Goal: Task Accomplishment & Management: Use online tool/utility

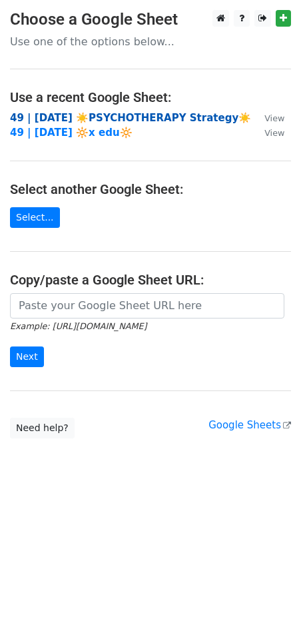
click at [53, 119] on strong "49 | JUL 23 ☀️PSYCHOTHERAPY Strategy☀️" at bounding box center [130, 118] width 241 height 12
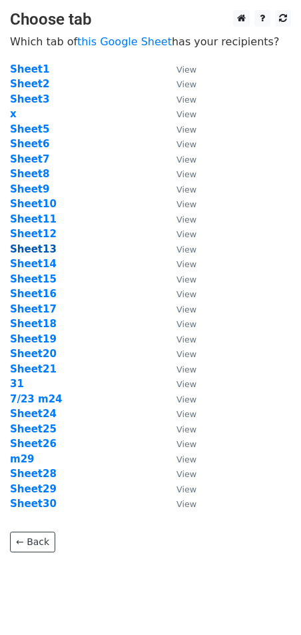
click at [43, 252] on strong "Sheet13" at bounding box center [33, 249] width 47 height 12
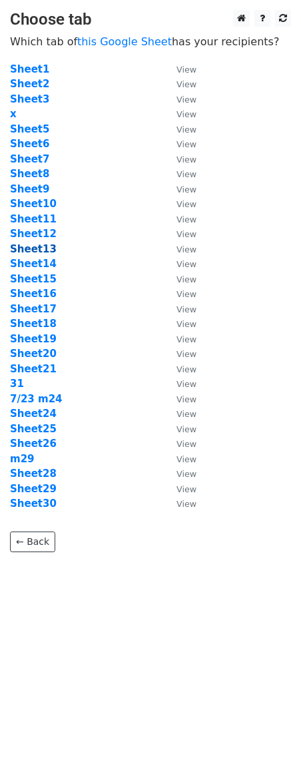
click at [43, 249] on strong "Sheet13" at bounding box center [33, 249] width 47 height 12
click at [43, 250] on strong "Sheet13" at bounding box center [33, 249] width 47 height 12
click at [39, 251] on strong "Sheet13" at bounding box center [33, 249] width 47 height 12
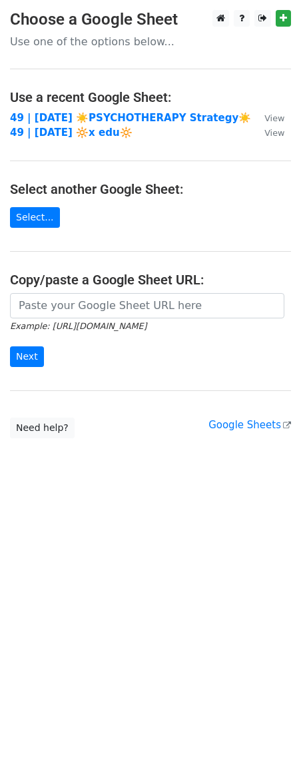
click at [107, 111] on td "49 | [DATE] ☀️PSYCHOTHERAPY Strategy☀️" at bounding box center [130, 118] width 241 height 15
click at [107, 123] on strong "49 | [DATE] ☀️PSYCHOTHERAPY Strategy☀️" at bounding box center [130, 118] width 241 height 12
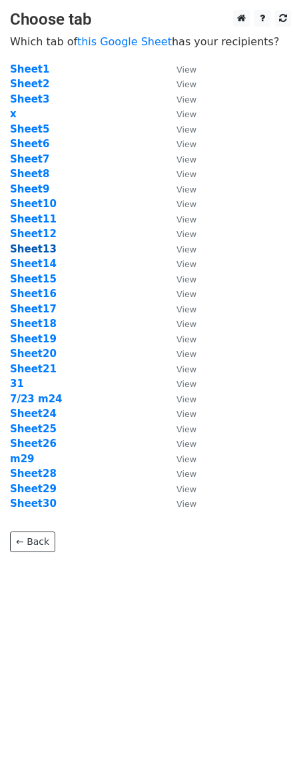
click at [37, 252] on strong "Sheet13" at bounding box center [33, 249] width 47 height 12
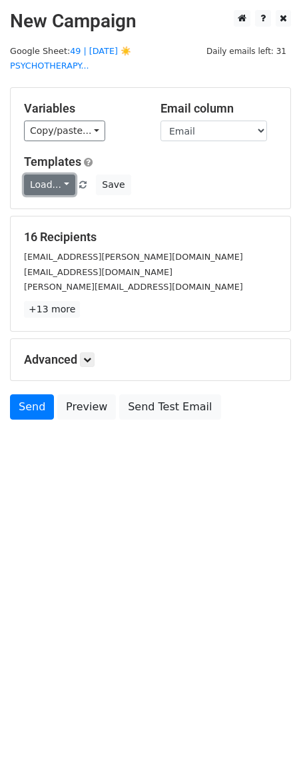
click at [43, 175] on link "Load..." at bounding box center [49, 185] width 51 height 21
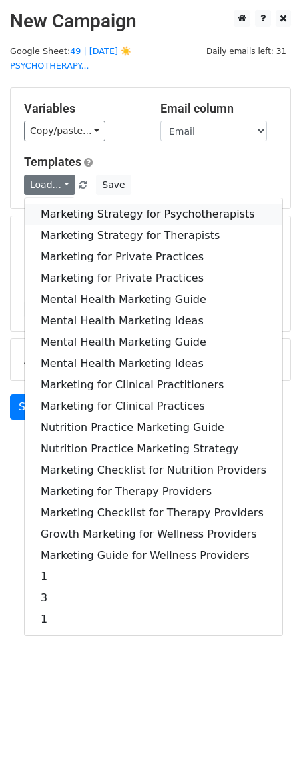
click at [55, 204] on link "Marketing Strategy for Psychotherapists" at bounding box center [154, 214] width 258 height 21
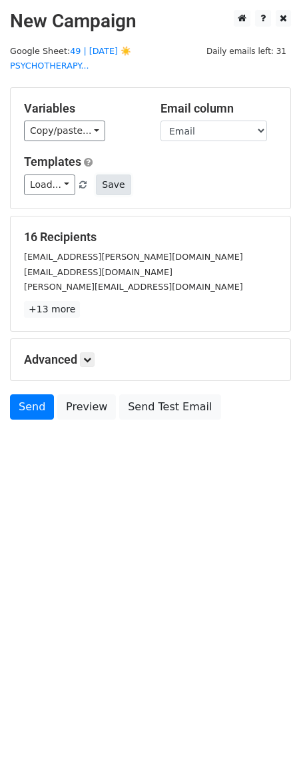
click at [119, 175] on button "Save" at bounding box center [113, 185] width 35 height 21
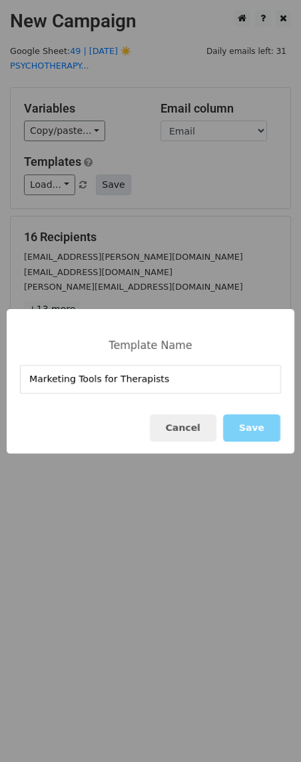
type input "Marketing Tools for Therapists"
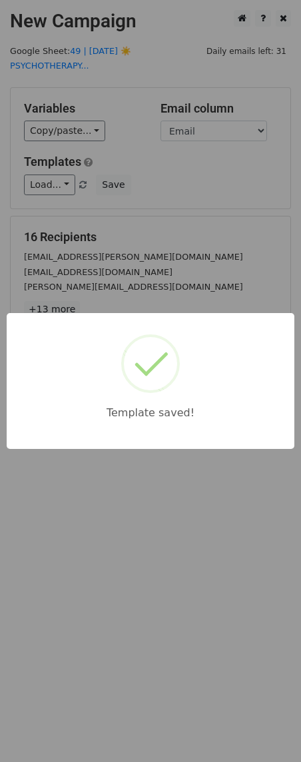
click at [101, 589] on div "Template saved!" at bounding box center [150, 381] width 301 height 762
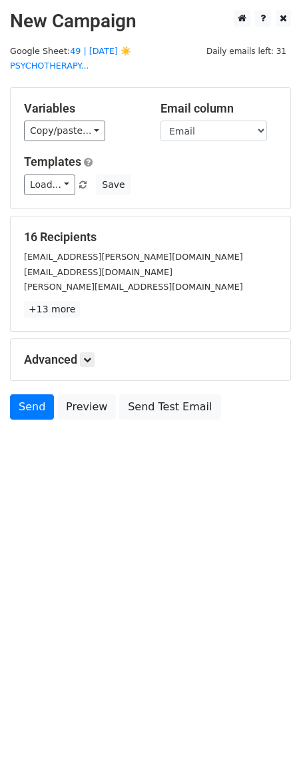
click at [289, 218] on div "16 Recipients hypnosis.gloria@gmail.com cristina@anxietyandocdtreatmentcenter.c…" at bounding box center [151, 274] width 280 height 115
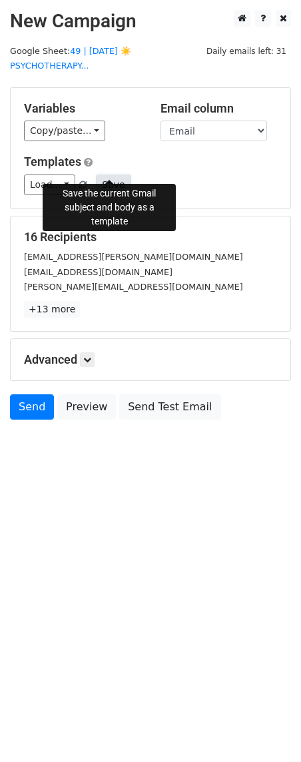
click at [115, 175] on button "Save" at bounding box center [113, 185] width 35 height 21
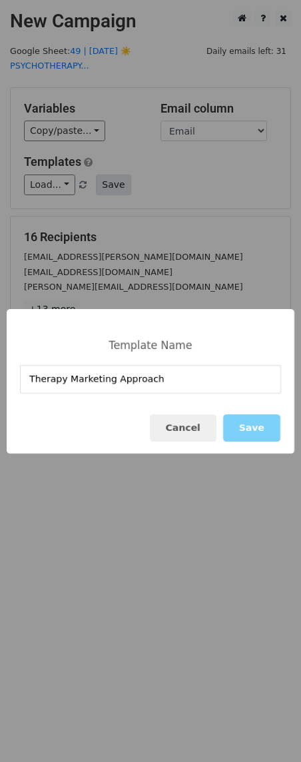
type input "Therapy Marketing Approach"
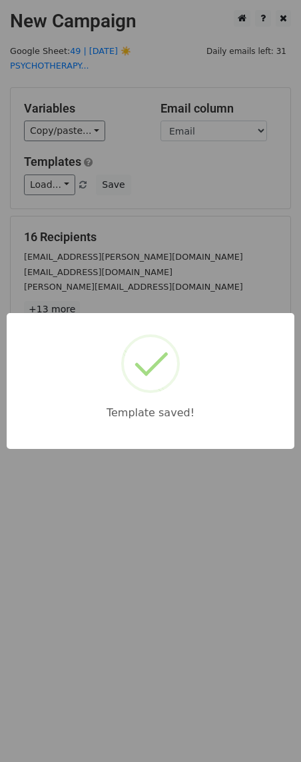
drag, startPoint x: 125, startPoint y: 221, endPoint x: 125, endPoint y: 232, distance: 11.3
click at [125, 223] on div "Template saved!" at bounding box center [150, 381] width 301 height 762
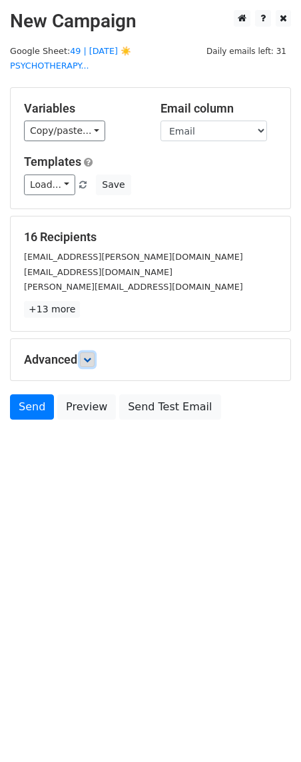
click at [85, 353] on link at bounding box center [87, 360] width 15 height 15
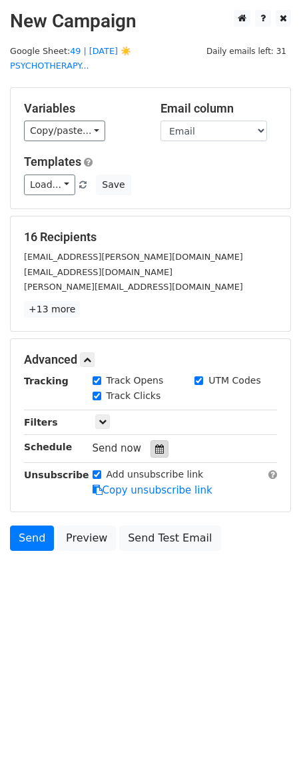
click at [151, 440] on div at bounding box center [160, 448] width 18 height 17
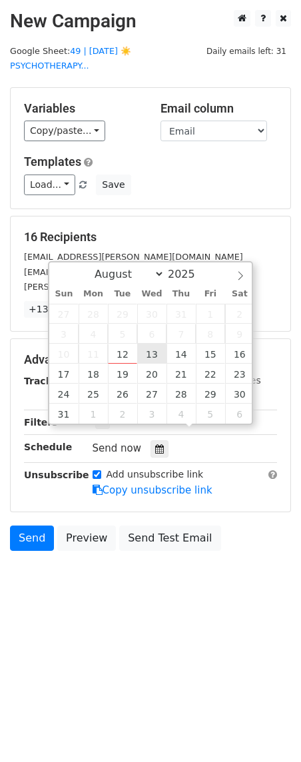
type input "2025-08-13 12:00"
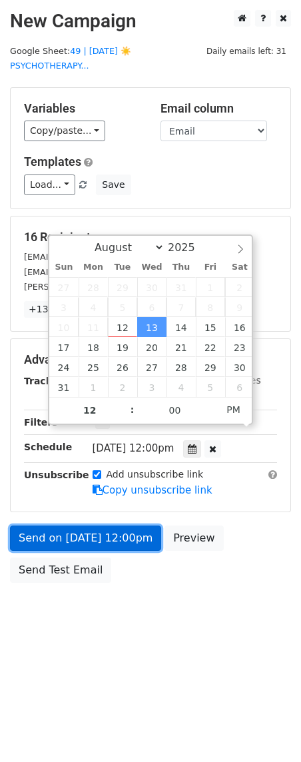
click at [61, 526] on link "Send on Aug 13 at 12:00pm" at bounding box center [85, 538] width 151 height 25
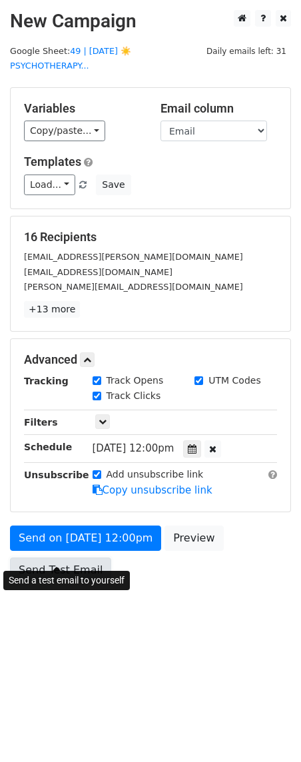
click at [65, 558] on link "Send Test Email" at bounding box center [60, 570] width 101 height 25
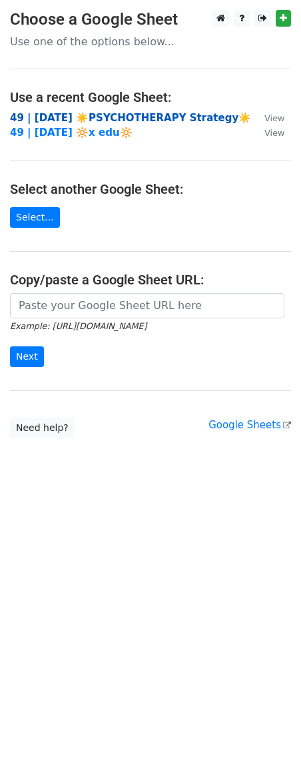
click at [85, 116] on strong "49 | [DATE] ☀️PSYCHOTHERAPY Strategy☀️" at bounding box center [130, 118] width 241 height 12
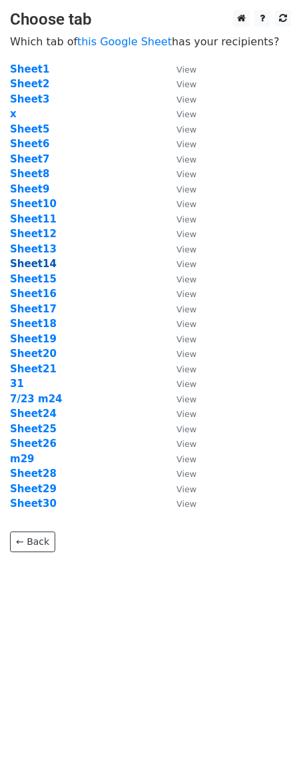
click at [45, 261] on strong "Sheet14" at bounding box center [33, 264] width 47 height 12
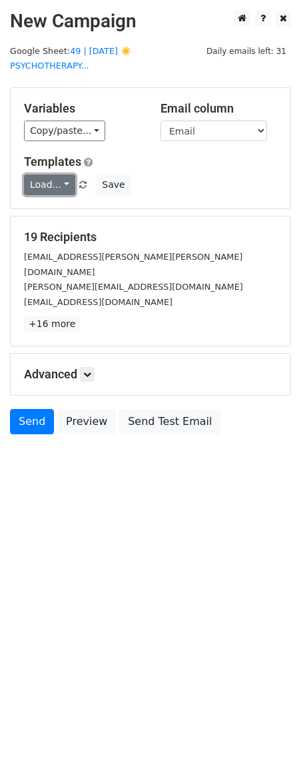
click at [64, 175] on link "Load..." at bounding box center [49, 185] width 51 height 21
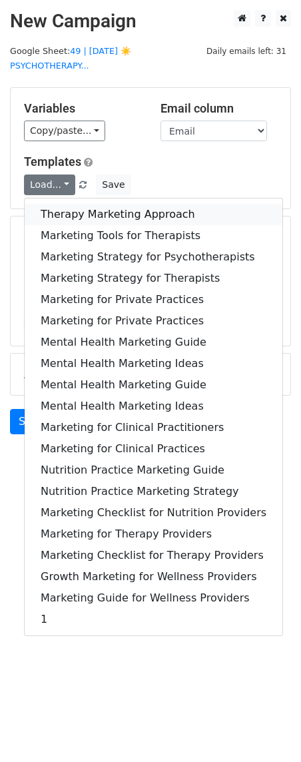
click at [63, 204] on link "Therapy Marketing Approach" at bounding box center [154, 214] width 258 height 21
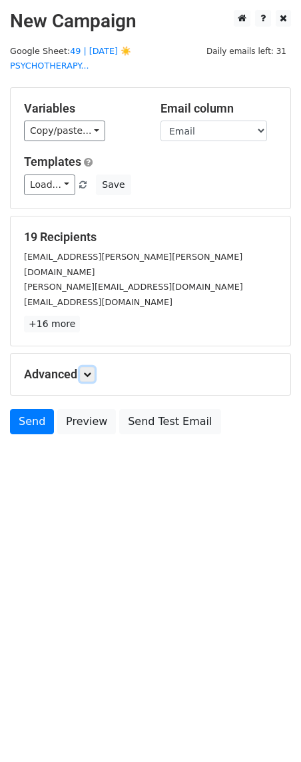
click at [95, 367] on link at bounding box center [87, 374] width 15 height 15
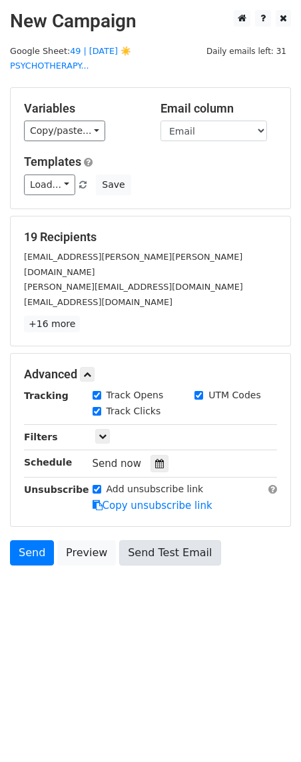
click at [151, 455] on div at bounding box center [160, 463] width 18 height 17
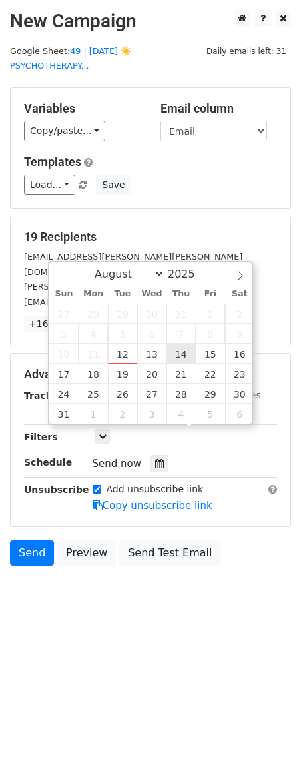
type input "2025-08-14 12:00"
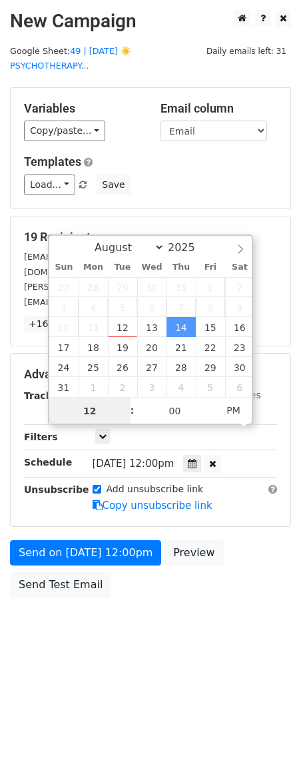
scroll to position [1, 0]
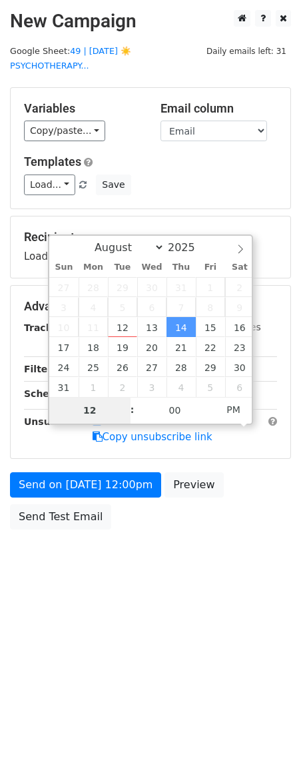
type input "2"
type input "2025-08-14 14:00"
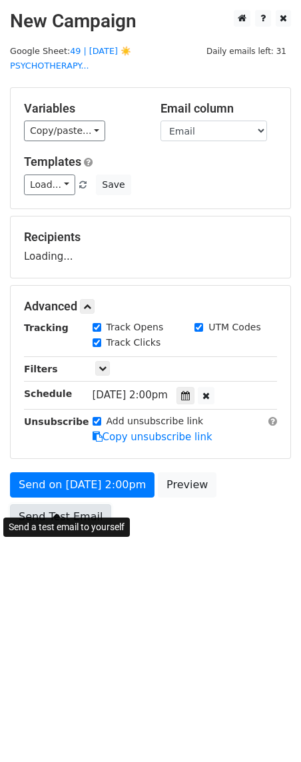
click at [37, 504] on link "Send Test Email" at bounding box center [60, 516] width 101 height 25
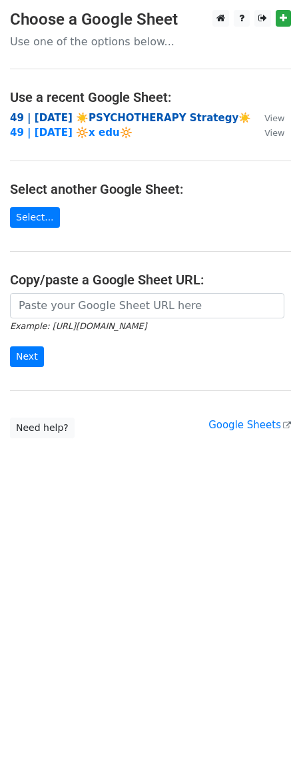
click at [101, 121] on strong "49 | JUL 23 ☀️PSYCHOTHERAPY Strategy☀️" at bounding box center [130, 118] width 241 height 12
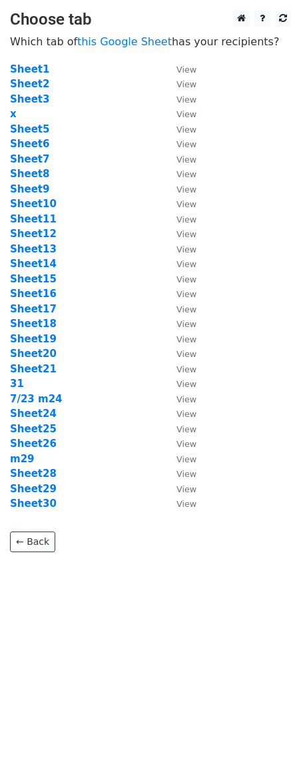
click at [48, 285] on td "Sheet15" at bounding box center [86, 279] width 153 height 15
click at [42, 280] on strong "Sheet15" at bounding box center [33, 279] width 47 height 12
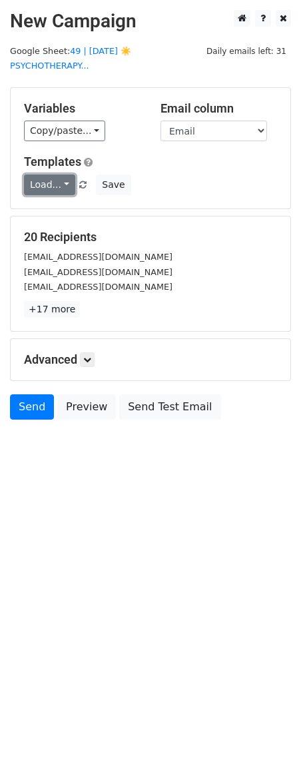
click at [59, 175] on link "Load..." at bounding box center [49, 185] width 51 height 21
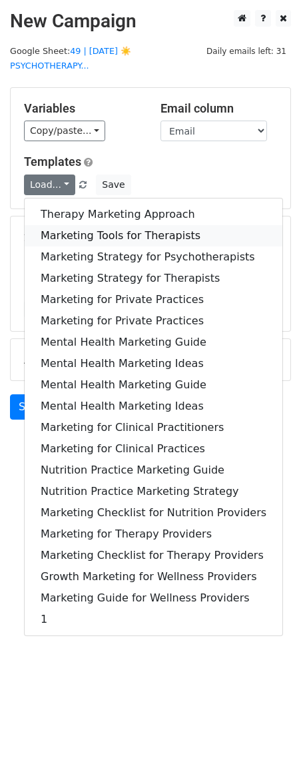
click at [60, 225] on link "Marketing Tools for Therapists" at bounding box center [154, 235] width 258 height 21
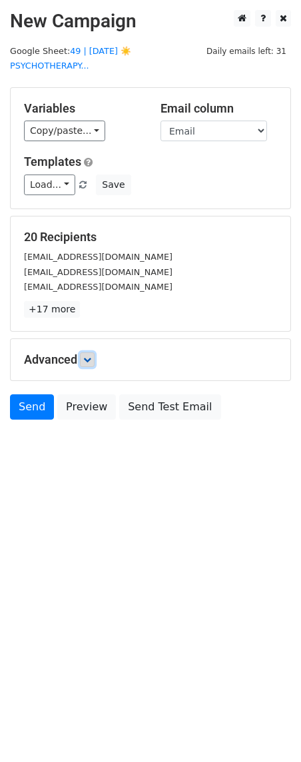
click at [95, 353] on link at bounding box center [87, 360] width 15 height 15
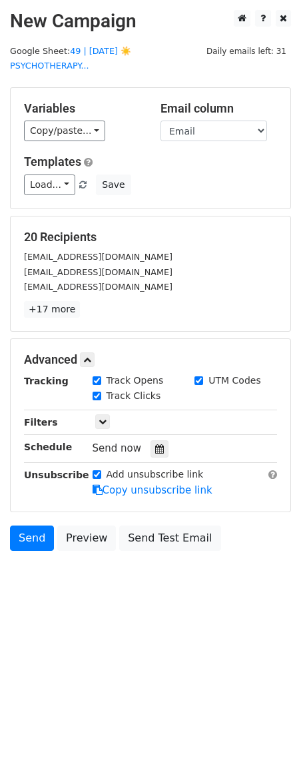
click at [163, 440] on div "Send now" at bounding box center [171, 449] width 157 height 18
click at [155, 444] on icon at bounding box center [159, 448] width 9 height 9
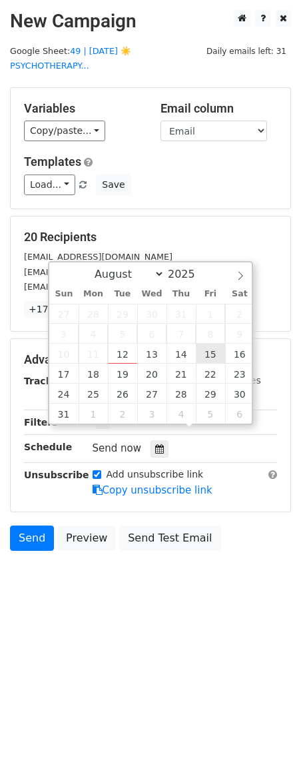
type input "2025-08-15 12:00"
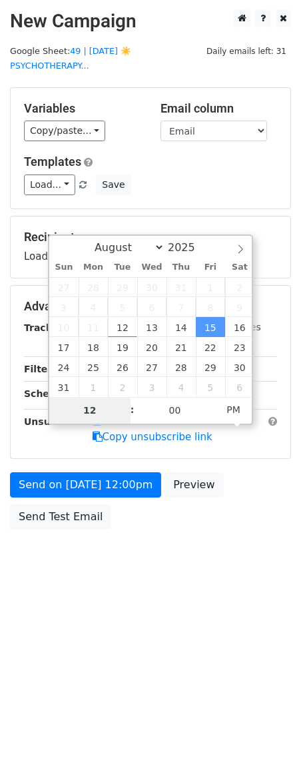
type input "2"
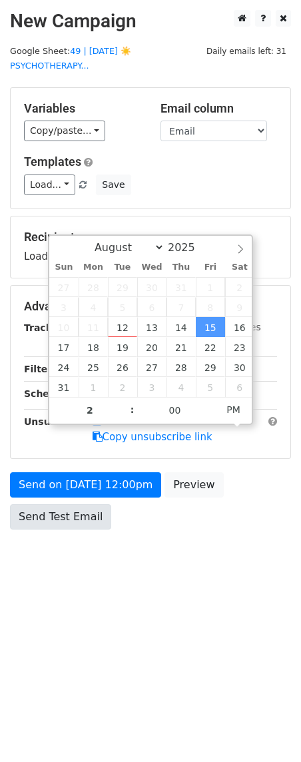
type input "2025-08-15 14:00"
drag, startPoint x: 201, startPoint y: 359, endPoint x: 49, endPoint y: 513, distance: 216.3
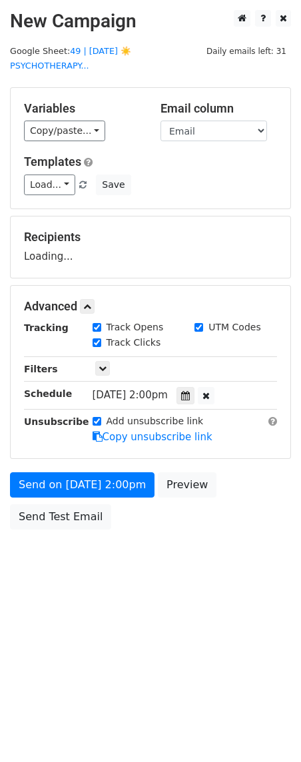
click at [63, 540] on body "New Campaign Daily emails left: 31 Google Sheet: 49 | JUL 23 ☀️PSYCHOTHERAPY...…" at bounding box center [150, 300] width 301 height 580
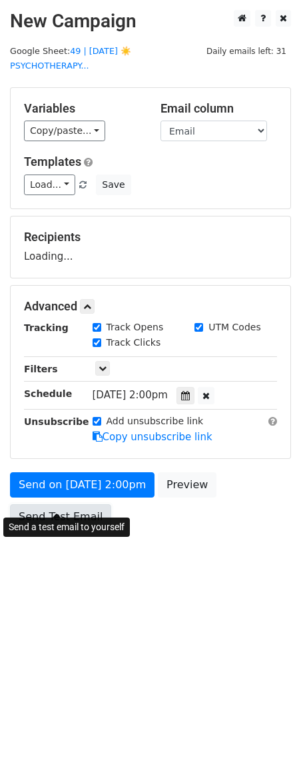
click at [45, 504] on link "Send Test Email" at bounding box center [60, 516] width 101 height 25
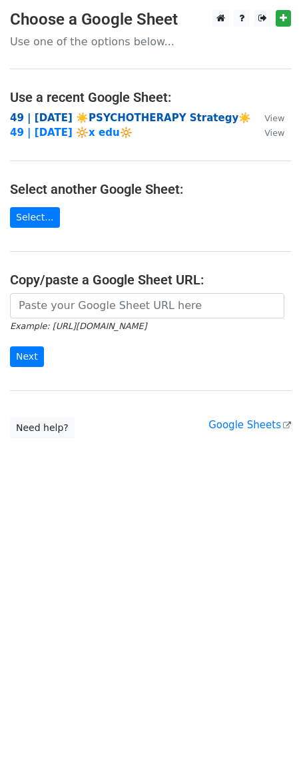
click at [85, 119] on strong "49 | JUL 23 ☀️PSYCHOTHERAPY Strategy☀️" at bounding box center [130, 118] width 241 height 12
click at [67, 123] on strong "49 | JUL 23 ☀️PSYCHOTHERAPY Strategy☀️" at bounding box center [130, 118] width 241 height 12
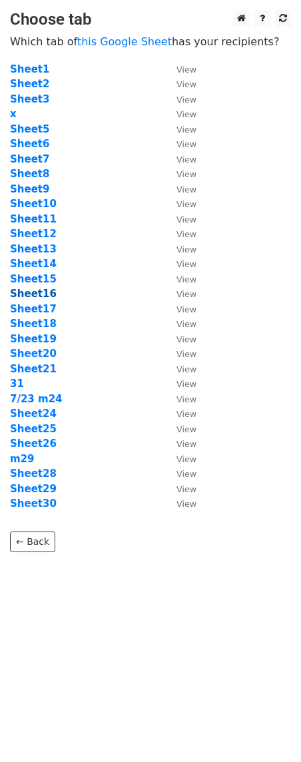
click at [40, 296] on strong "Sheet16" at bounding box center [33, 294] width 47 height 12
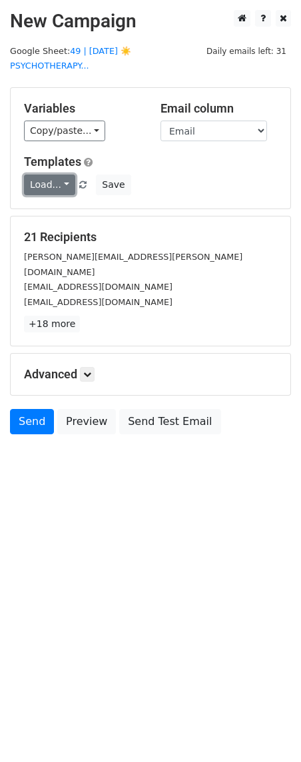
click at [45, 175] on link "Load..." at bounding box center [49, 185] width 51 height 21
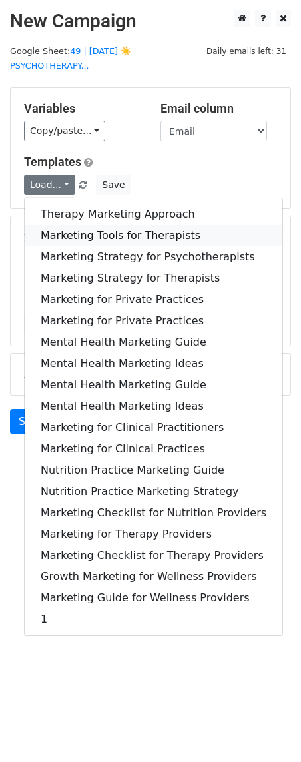
click at [53, 225] on link "Marketing Tools for Therapists" at bounding box center [154, 235] width 258 height 21
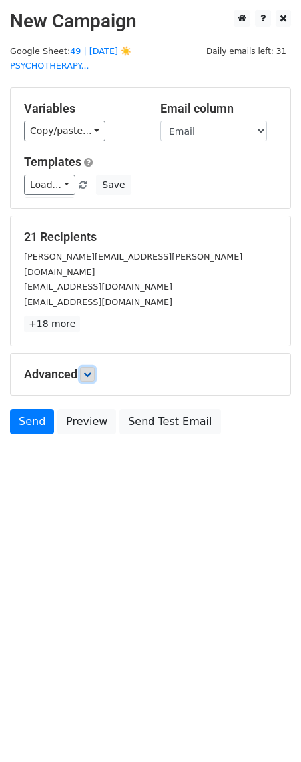
click at [91, 371] on icon at bounding box center [87, 375] width 8 height 8
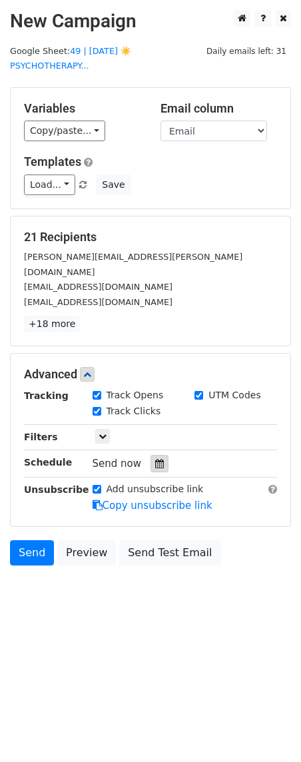
click at [159, 455] on div at bounding box center [160, 463] width 18 height 17
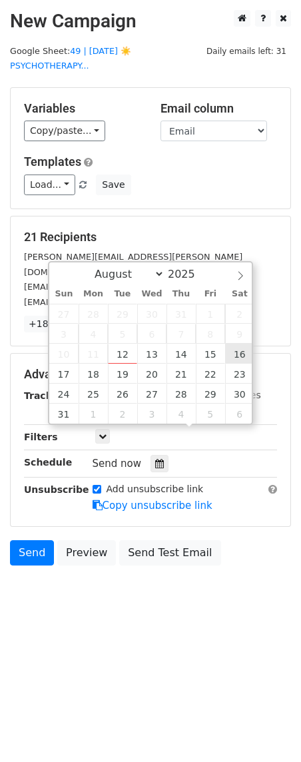
type input "2025-08-16 12:00"
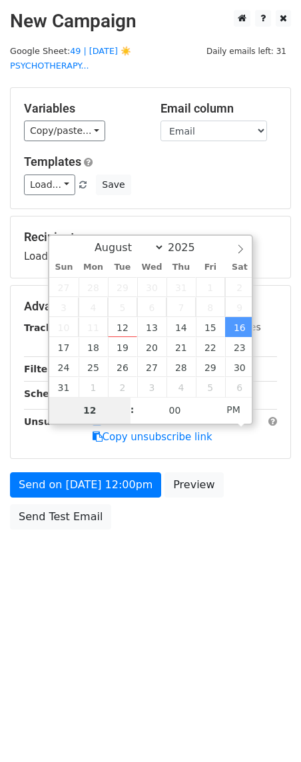
type input "3"
type input "2025-08-16 15:00"
click at [60, 516] on div "Send on Aug 16 at 12:00pm Preview Send Test Email" at bounding box center [150, 504] width 301 height 64
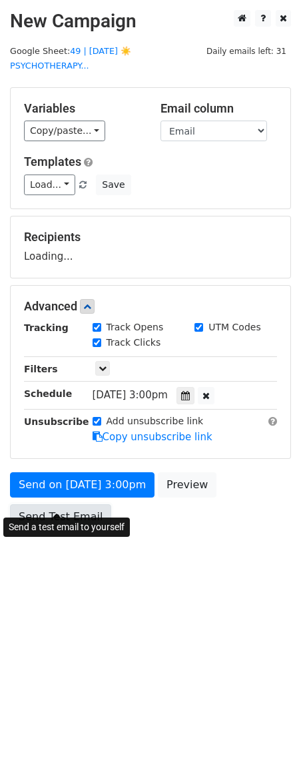
click at [71, 511] on link "Send Test Email" at bounding box center [60, 516] width 101 height 25
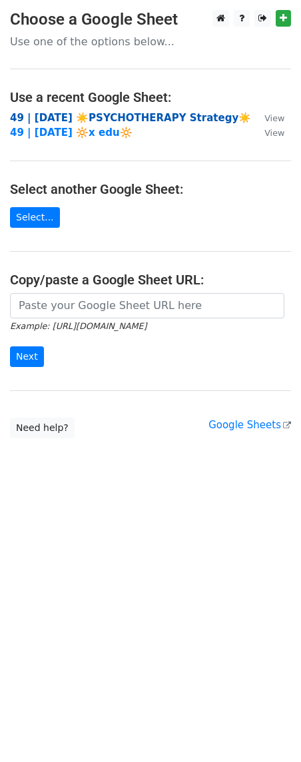
click at [74, 123] on strong "49 | JUL 23 ☀️PSYCHOTHERAPY Strategy☀️" at bounding box center [130, 118] width 241 height 12
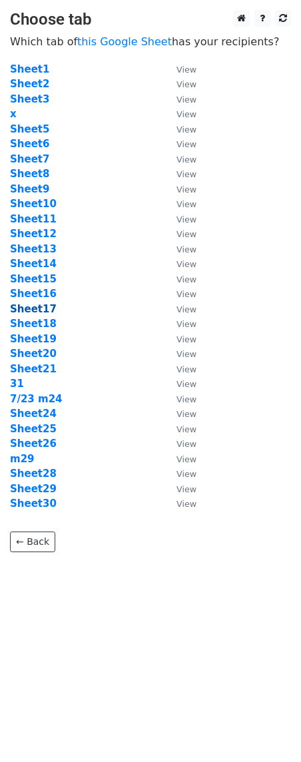
click at [37, 310] on strong "Sheet17" at bounding box center [33, 309] width 47 height 12
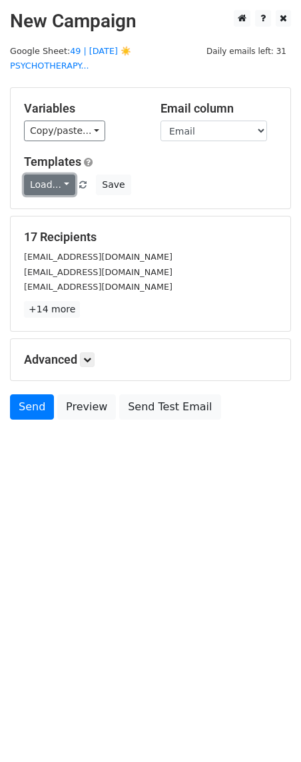
click at [63, 175] on link "Load..." at bounding box center [49, 185] width 51 height 21
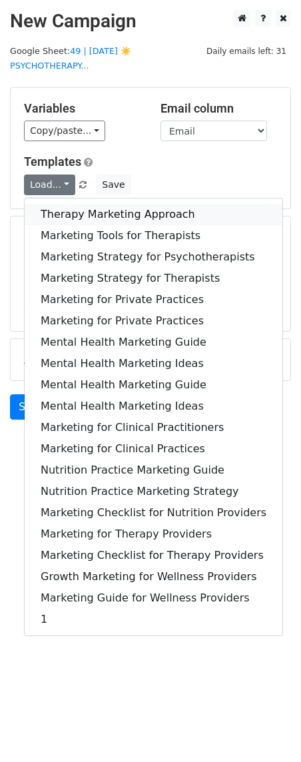
click at [63, 204] on link "Therapy Marketing Approach" at bounding box center [154, 214] width 258 height 21
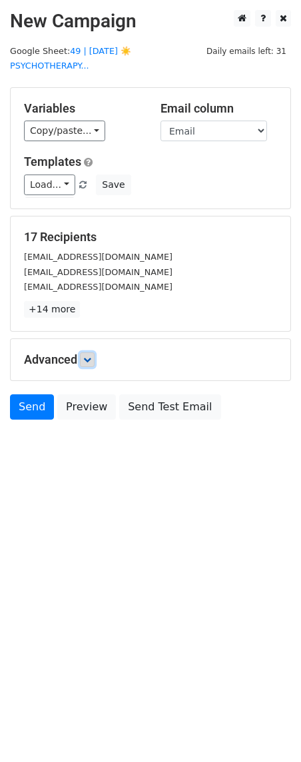
click at [91, 353] on link at bounding box center [87, 360] width 15 height 15
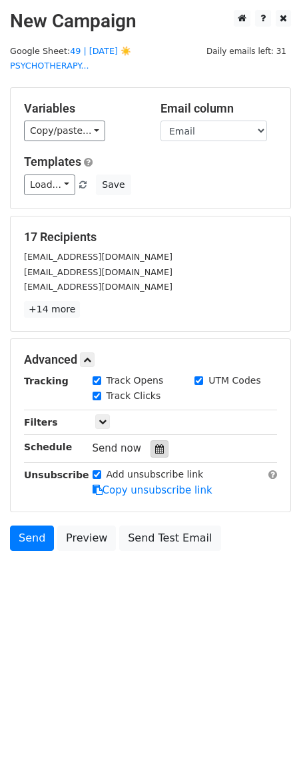
click at [155, 440] on div at bounding box center [160, 448] width 18 height 17
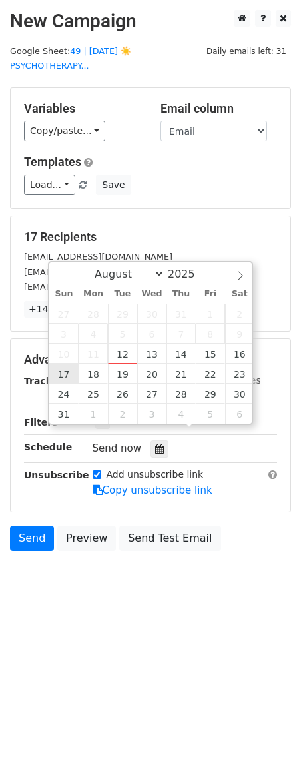
type input "[DATE] 12:00"
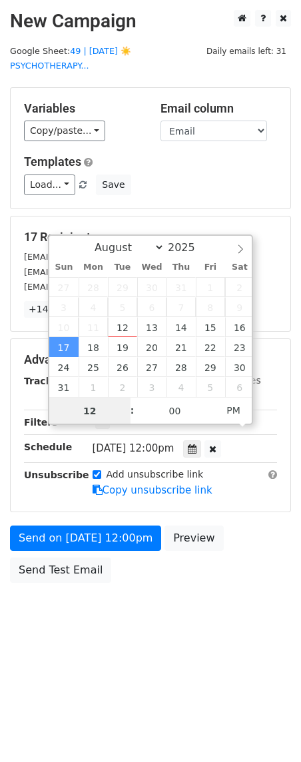
scroll to position [1, 0]
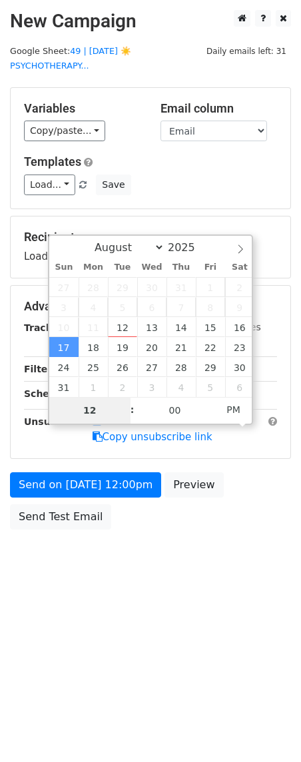
type input "2"
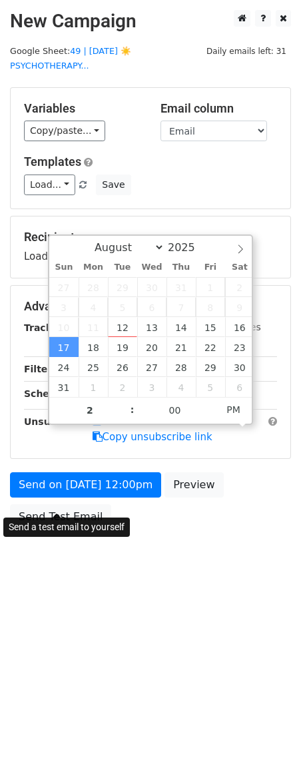
type input "2025-08-17 14:00"
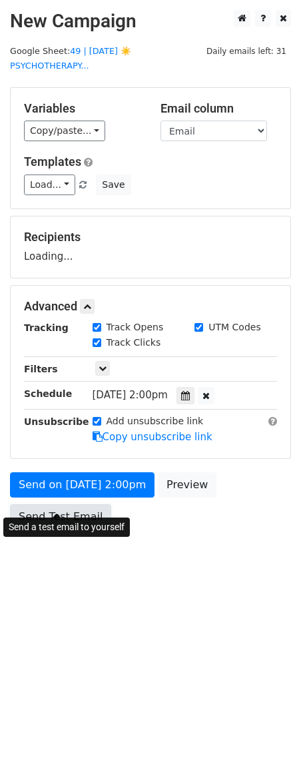
click at [61, 511] on link "Send Test Email" at bounding box center [60, 516] width 101 height 25
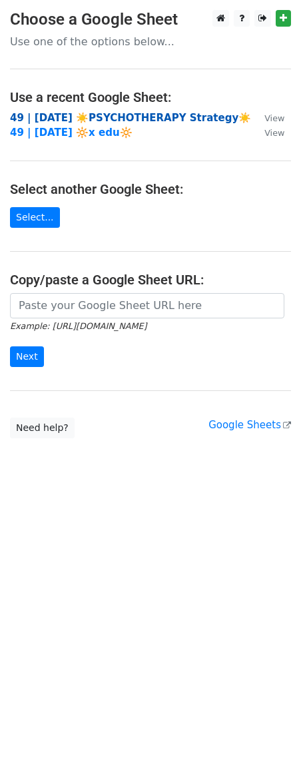
click at [114, 120] on strong "49 | [DATE] ☀️PSYCHOTHERAPY Strategy☀️" at bounding box center [130, 118] width 241 height 12
click at [140, 118] on strong "49 | [DATE] ☀️PSYCHOTHERAPY Strategy☀️" at bounding box center [130, 118] width 241 height 12
click at [43, 117] on strong "49 | [DATE] ☀️PSYCHOTHERAPY Strategy☀️" at bounding box center [130, 118] width 241 height 12
click at [44, 117] on strong "49 | JUL 23 ☀️PSYCHOTHERAPY Strategy☀️" at bounding box center [130, 118] width 241 height 12
click at [153, 116] on strong "49 | JUL 23 ☀️PSYCHOTHERAPY Strategy☀️" at bounding box center [130, 118] width 241 height 12
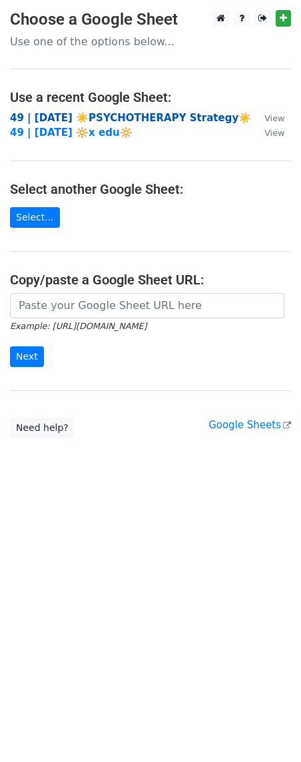
click at [63, 119] on strong "49 | JUL 23 ☀️PSYCHOTHERAPY Strategy☀️" at bounding box center [130, 118] width 241 height 12
click at [93, 117] on strong "49 | JUL 23 ☀️PSYCHOTHERAPY Strategy☀️" at bounding box center [130, 118] width 241 height 12
click at [135, 112] on strong "49 | [DATE] ☀️PSYCHOTHERAPY Strategy☀️" at bounding box center [130, 118] width 241 height 12
click at [81, 116] on strong "49 | [DATE] ☀️PSYCHOTHERAPY Strategy☀️" at bounding box center [130, 118] width 241 height 12
click at [132, 113] on strong "49 | [DATE] ☀️PSYCHOTHERAPY Strategy☀️" at bounding box center [130, 118] width 241 height 12
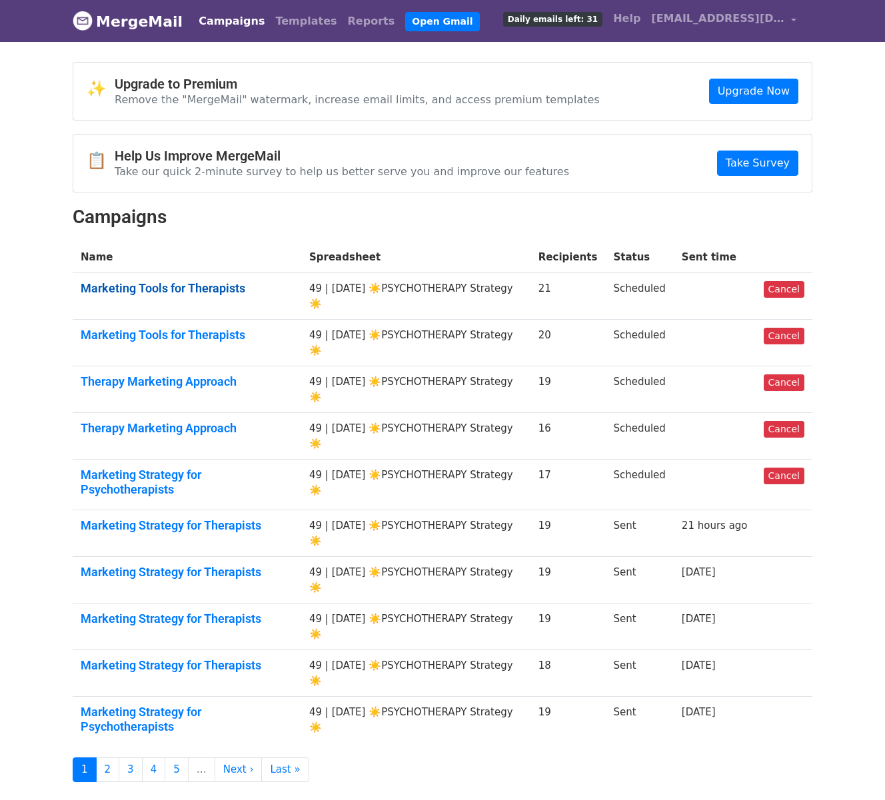
click at [177, 287] on link "Marketing Tools for Therapists" at bounding box center [187, 288] width 213 height 15
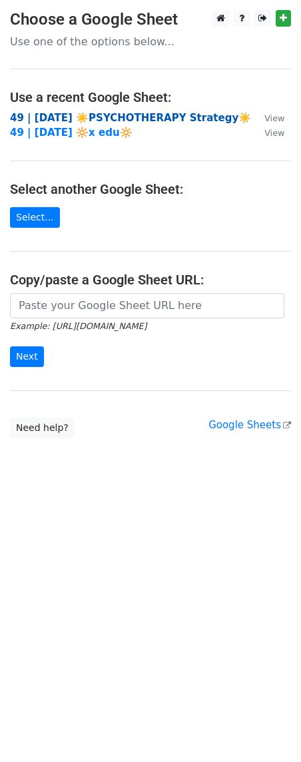
click at [137, 112] on strong "49 | [DATE] ☀️PSYCHOTHERAPY Strategy☀️" at bounding box center [130, 118] width 241 height 12
